Goal: Information Seeking & Learning: Check status

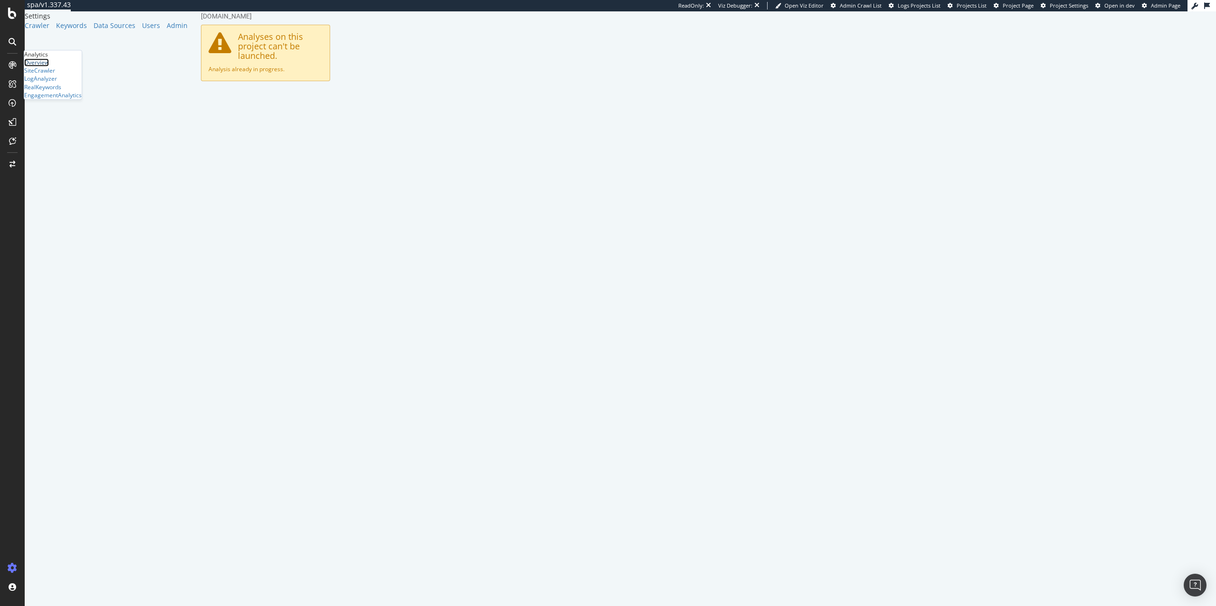
click at [49, 66] on div "Overview" at bounding box center [36, 62] width 25 height 8
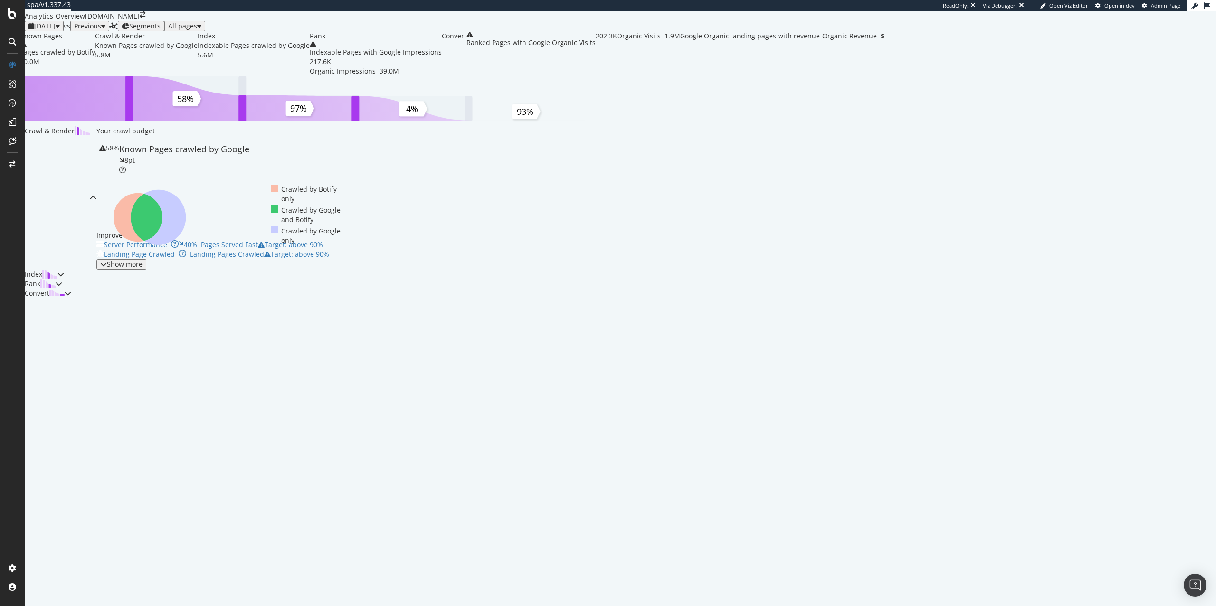
click at [56, 30] on span "[DATE]" at bounding box center [44, 25] width 21 height 9
